Goal: Task Accomplishment & Management: Manage account settings

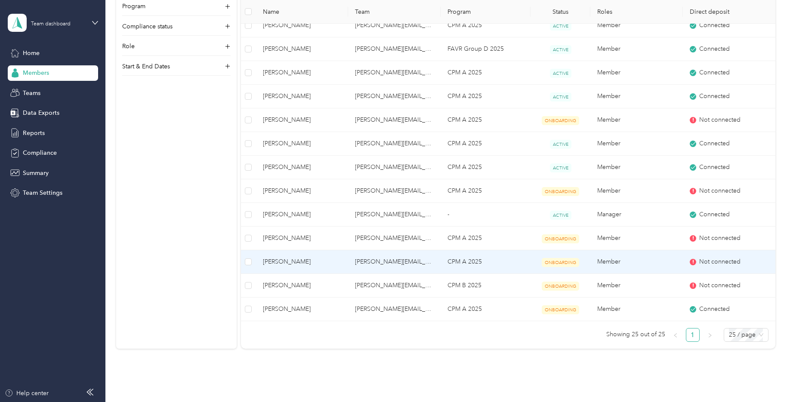
scroll to position [365, 0]
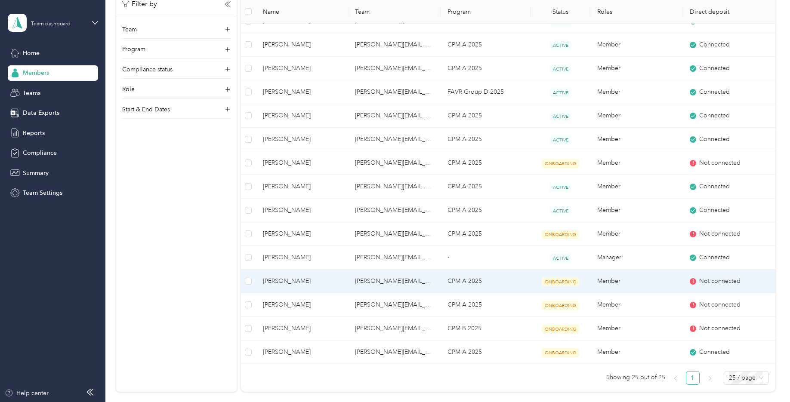
click at [410, 279] on td "[PERSON_NAME][EMAIL_ADDRESS][PERSON_NAME][DOMAIN_NAME]" at bounding box center [394, 282] width 93 height 24
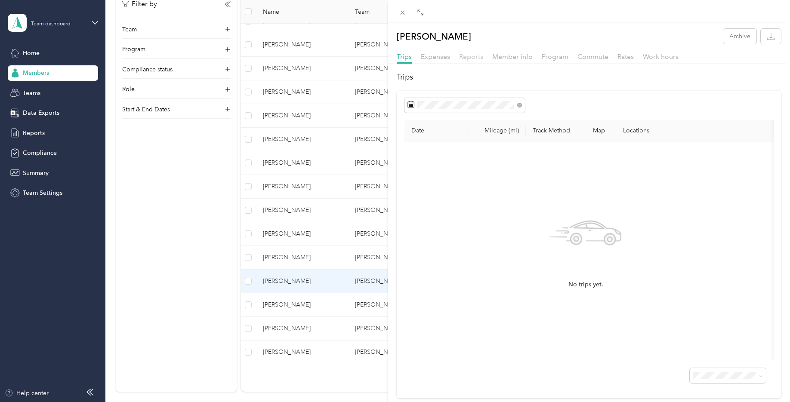
click at [474, 55] on span "Reports" at bounding box center [471, 57] width 24 height 8
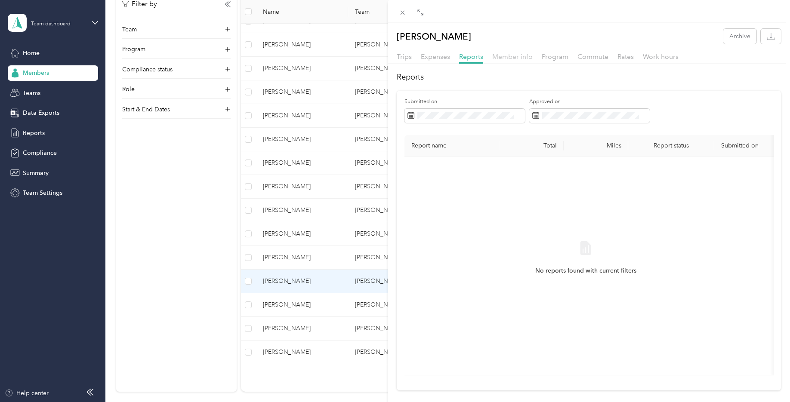
click at [512, 56] on span "Member info" at bounding box center [512, 57] width 40 height 8
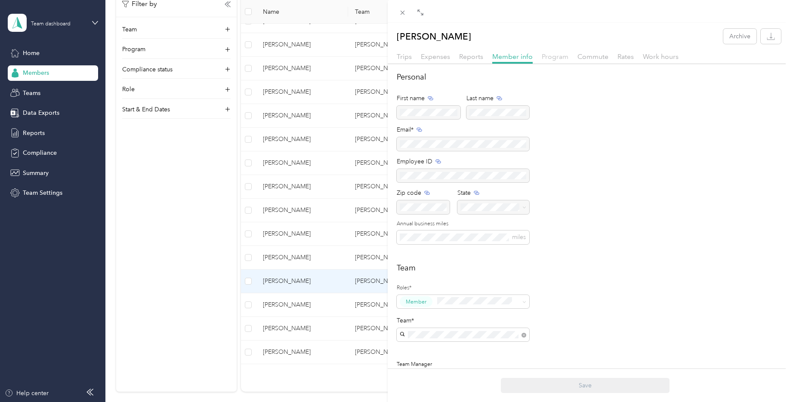
click at [563, 54] on span "Program" at bounding box center [555, 57] width 27 height 8
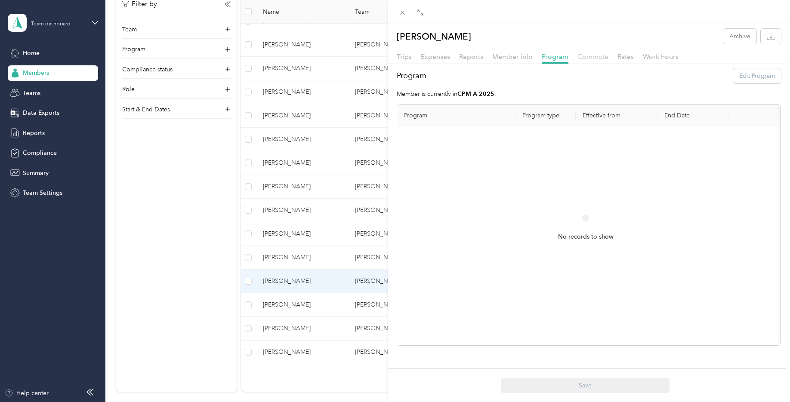
click at [590, 56] on span "Commute" at bounding box center [593, 57] width 31 height 8
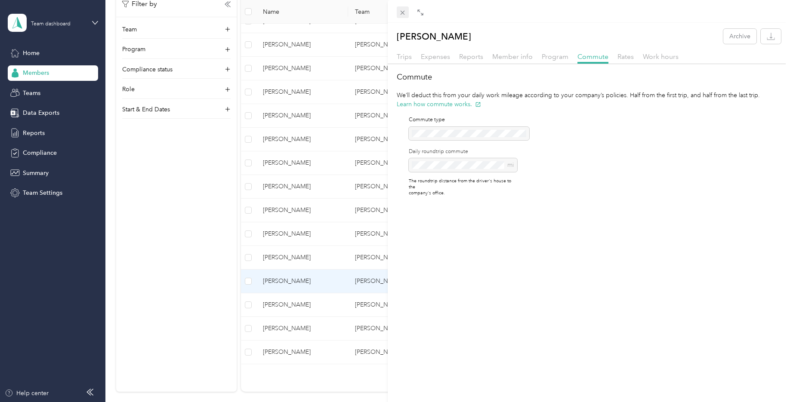
click at [403, 13] on icon at bounding box center [403, 13] width 4 height 4
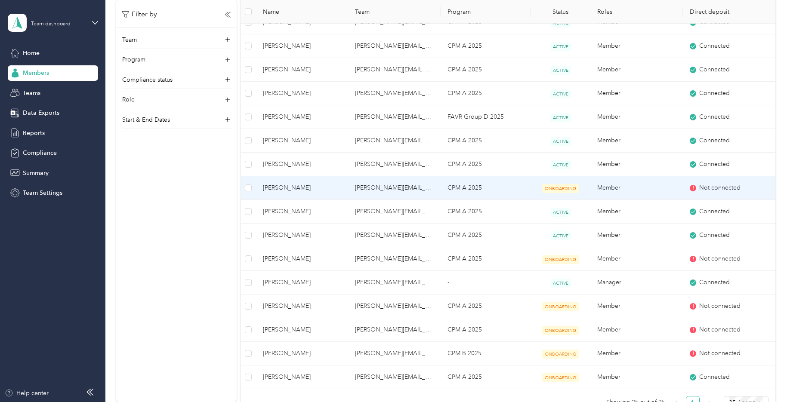
scroll to position [344, 0]
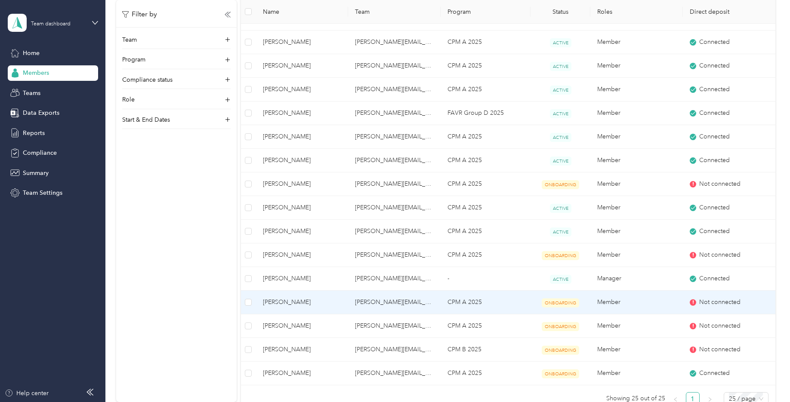
click at [563, 304] on span "ONBOARDING" at bounding box center [560, 303] width 37 height 9
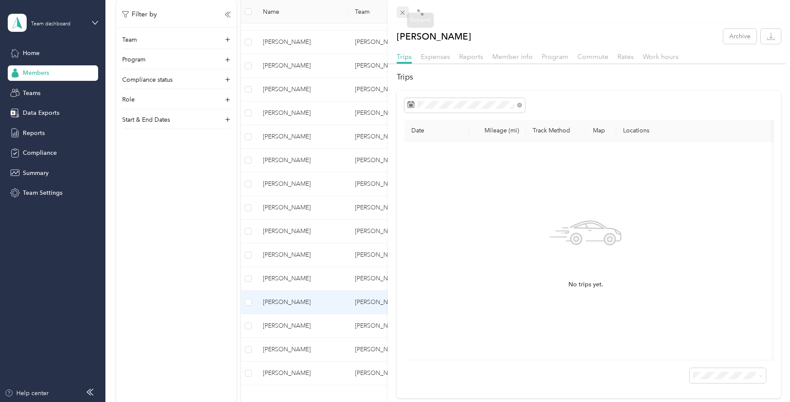
click at [399, 13] on icon at bounding box center [402, 12] width 7 height 7
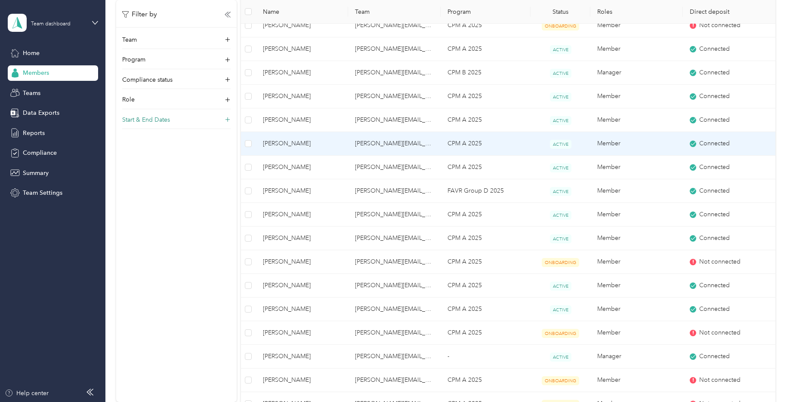
scroll to position [258, 0]
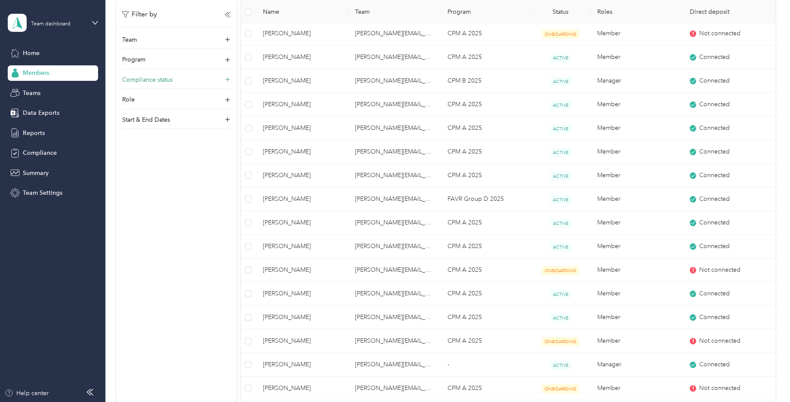
click at [154, 80] on p "Compliance status" at bounding box center [147, 79] width 50 height 9
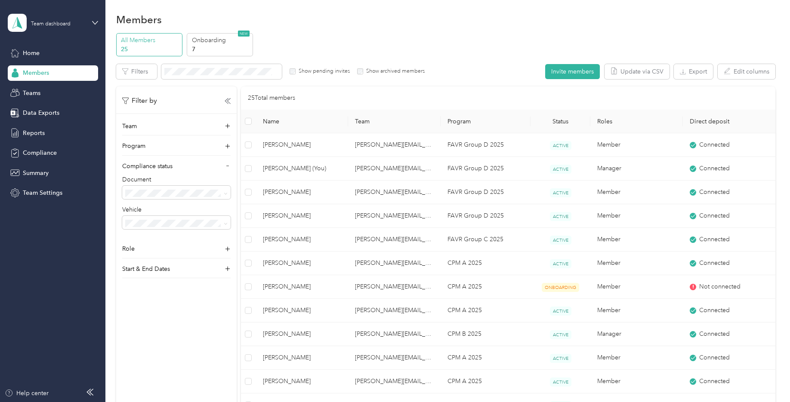
scroll to position [0, 0]
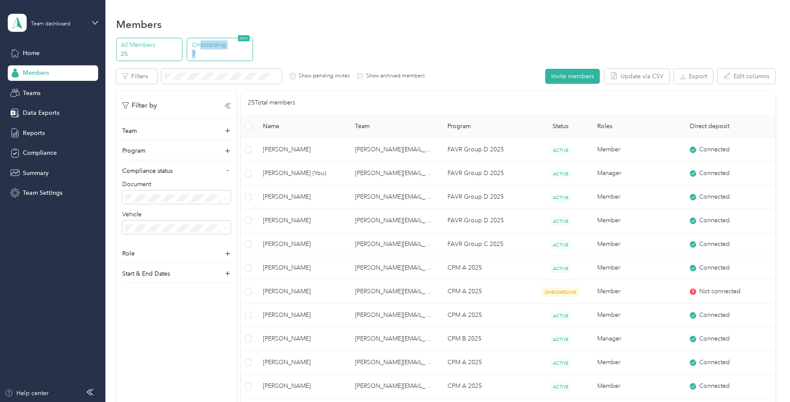
click at [201, 50] on div "Onboarding 7 NEW" at bounding box center [220, 50] width 66 height 24
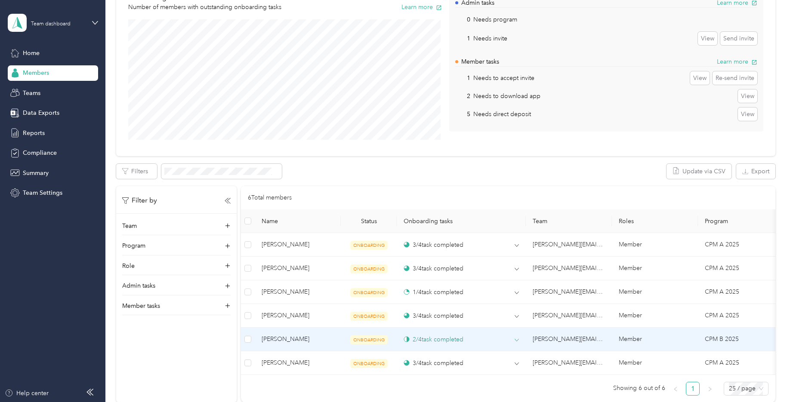
scroll to position [172, 0]
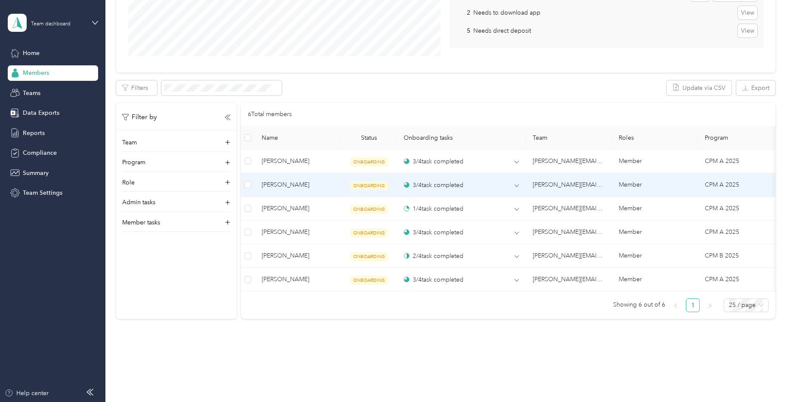
click at [291, 185] on span "[PERSON_NAME]" at bounding box center [298, 184] width 72 height 9
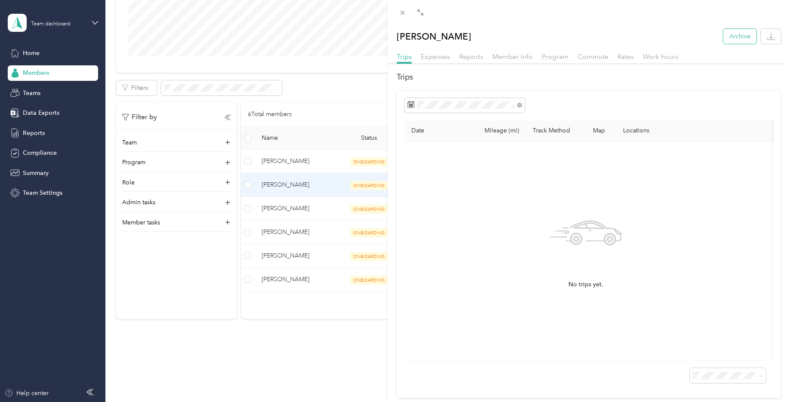
click at [724, 34] on button "Archive" at bounding box center [740, 36] width 33 height 15
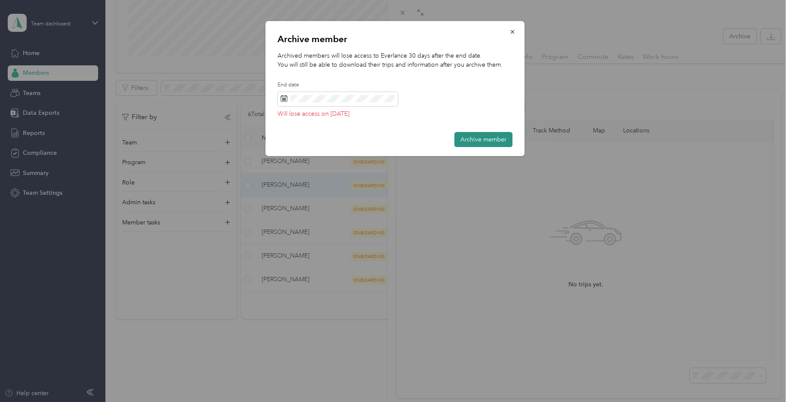
click at [468, 140] on button "Archive member" at bounding box center [484, 139] width 58 height 15
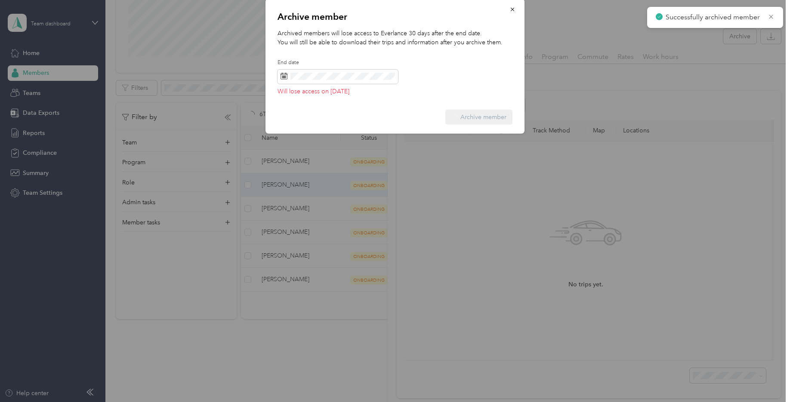
scroll to position [168, 0]
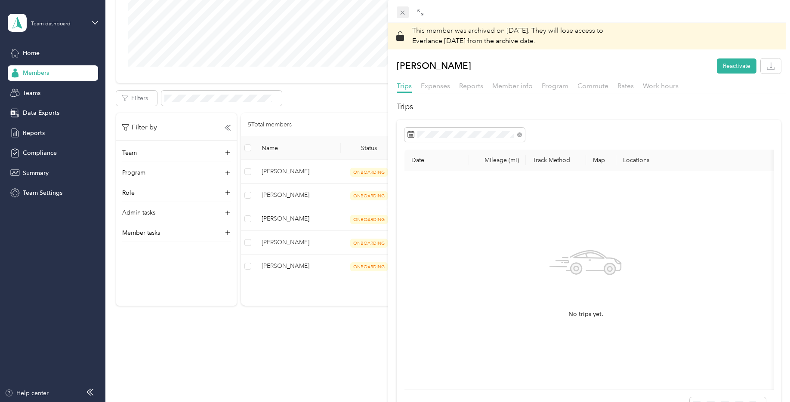
click at [402, 14] on icon at bounding box center [402, 12] width 7 height 7
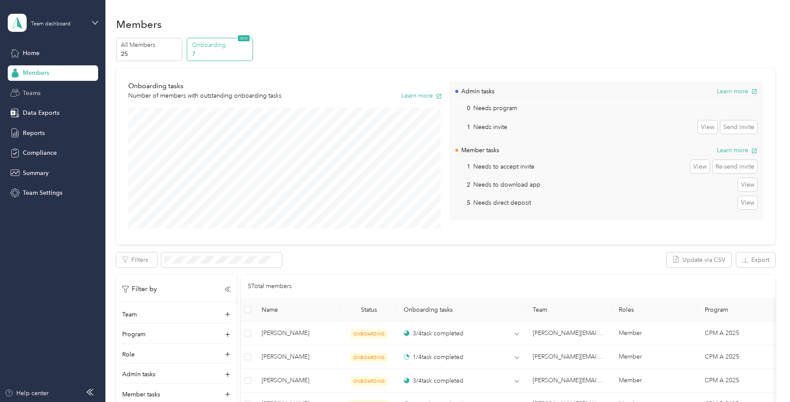
click at [35, 91] on span "Teams" at bounding box center [32, 93] width 18 height 9
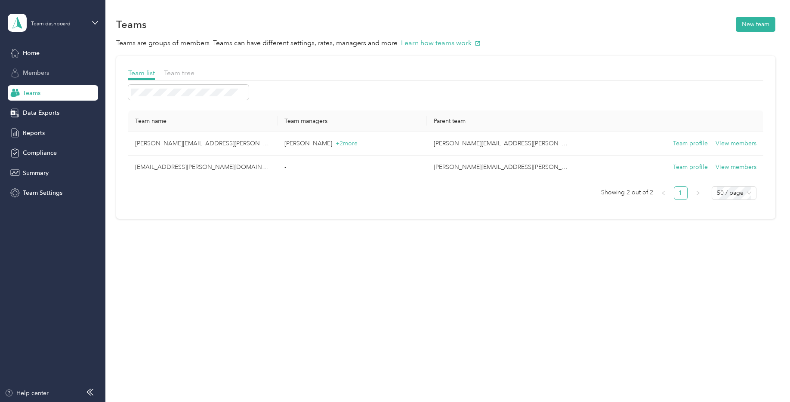
click at [34, 73] on span "Members" at bounding box center [36, 72] width 26 height 9
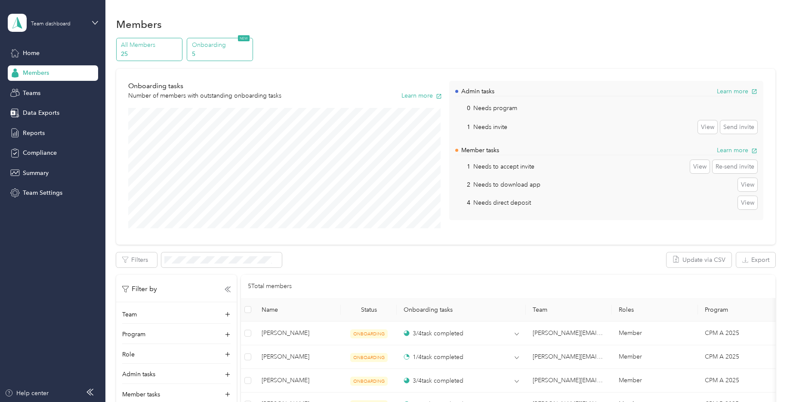
click at [169, 54] on p "25" at bounding box center [150, 54] width 59 height 9
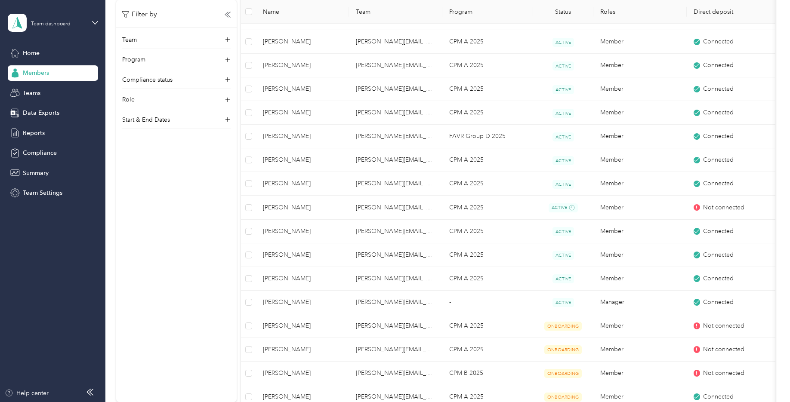
scroll to position [344, 0]
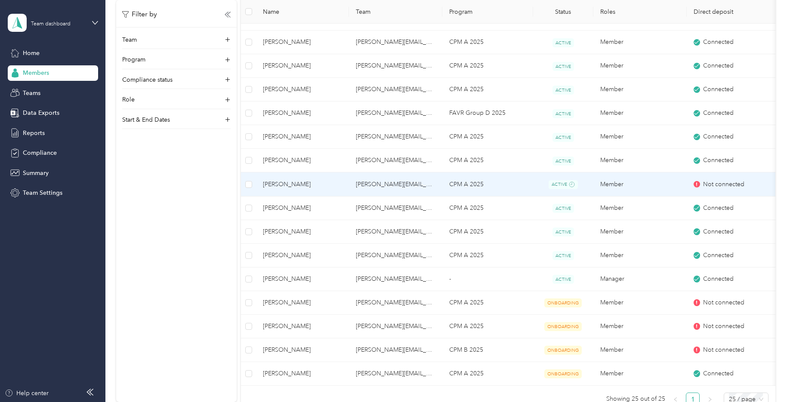
click at [293, 185] on span "[PERSON_NAME]" at bounding box center [302, 184] width 79 height 9
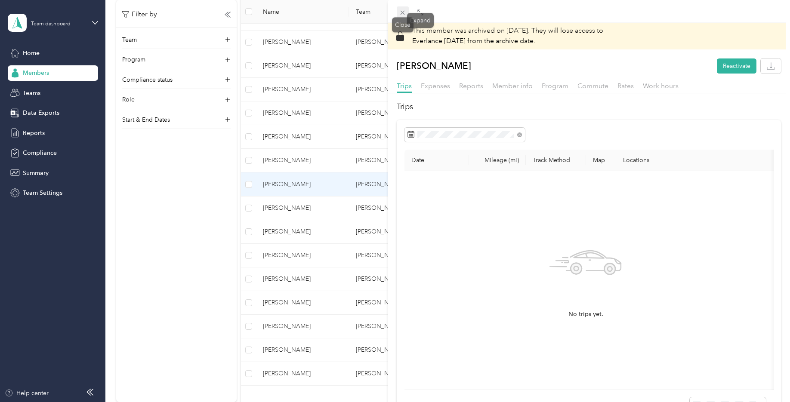
click at [401, 14] on icon at bounding box center [402, 12] width 7 height 7
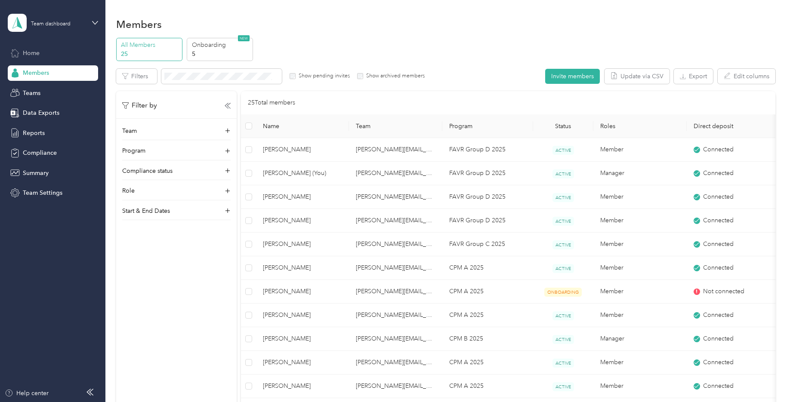
click at [42, 52] on div "Home" at bounding box center [53, 52] width 90 height 15
